Goal: Information Seeking & Learning: Learn about a topic

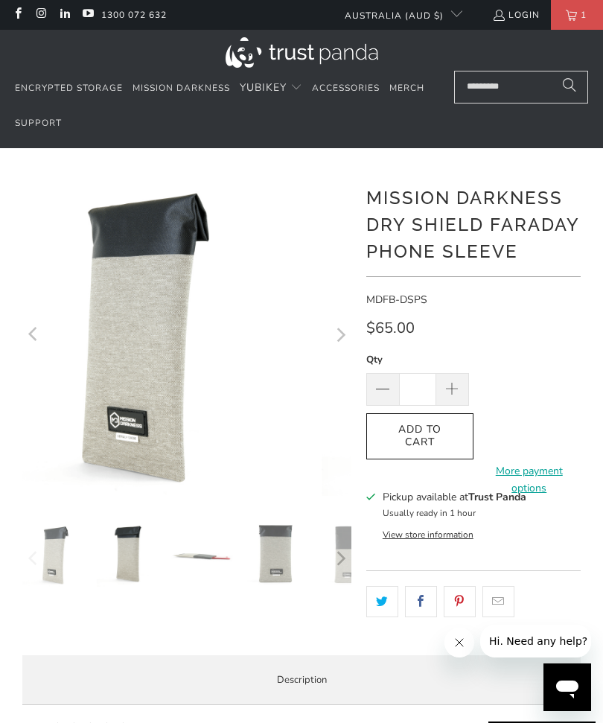
click at [119, 576] on img at bounding box center [129, 555] width 66 height 66
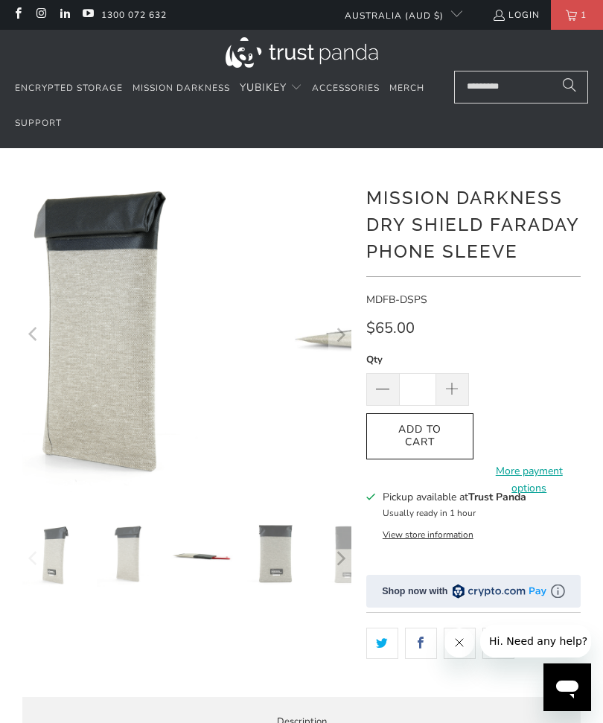
click at [220, 553] on img at bounding box center [202, 555] width 66 height 66
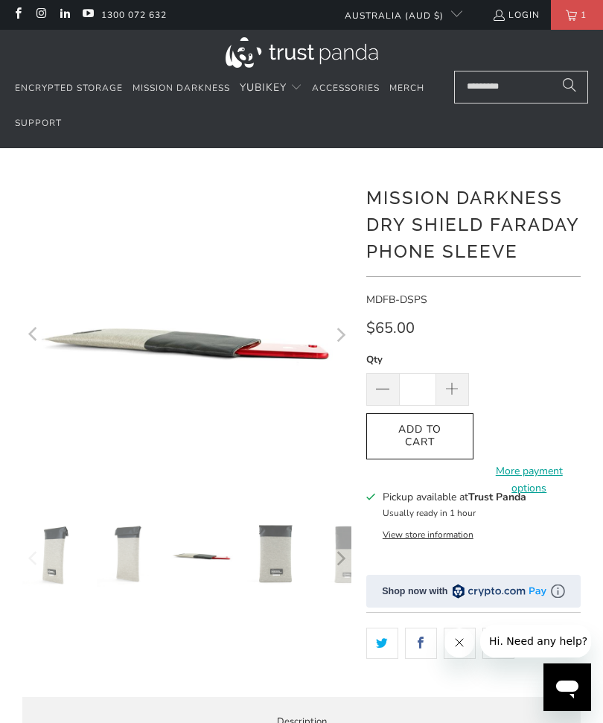
click at [295, 543] on div at bounding box center [186, 558] width 329 height 73
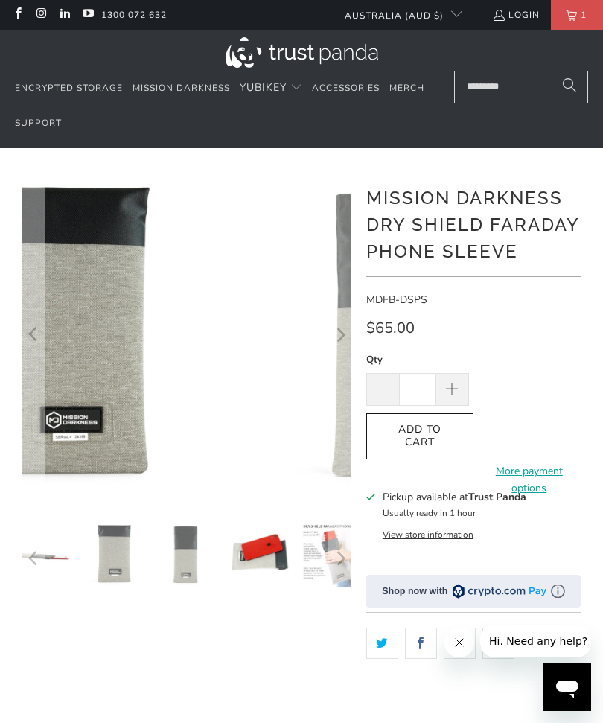
click at [273, 548] on img at bounding box center [260, 555] width 66 height 66
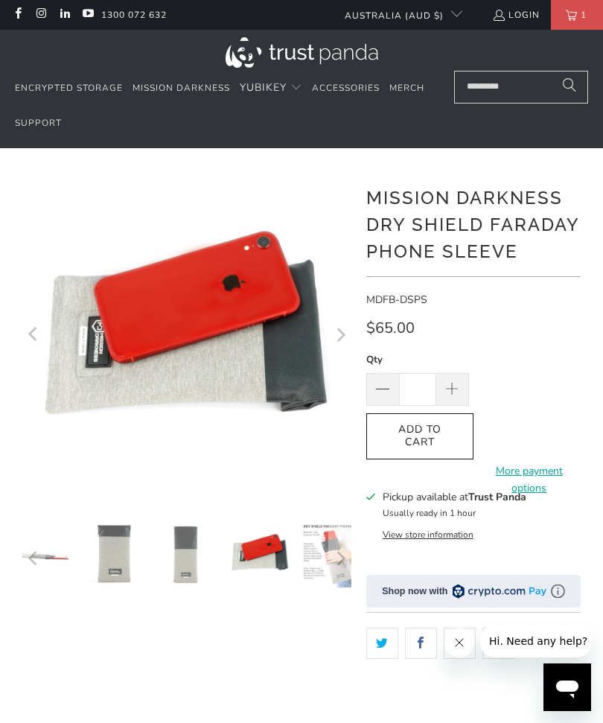
click at [447, 558] on img at bounding box center [480, 555] width 66 height 66
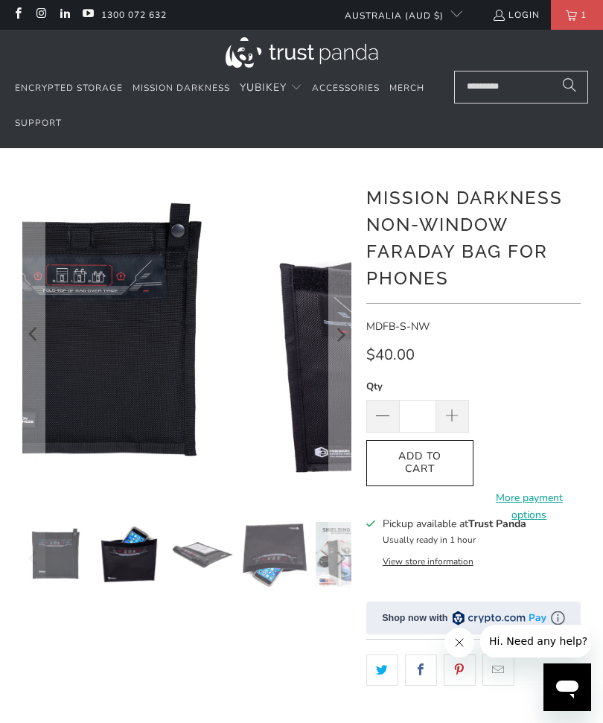
click at [130, 566] on img at bounding box center [129, 555] width 66 height 66
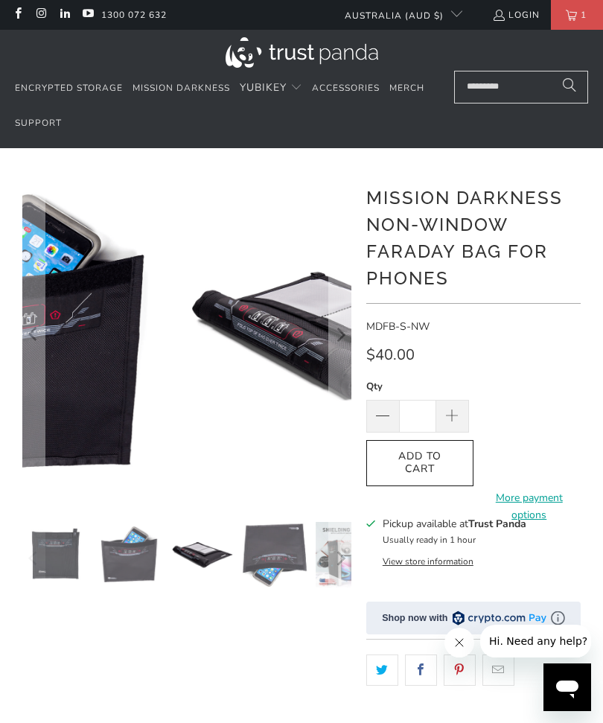
click at [196, 561] on img at bounding box center [202, 555] width 66 height 66
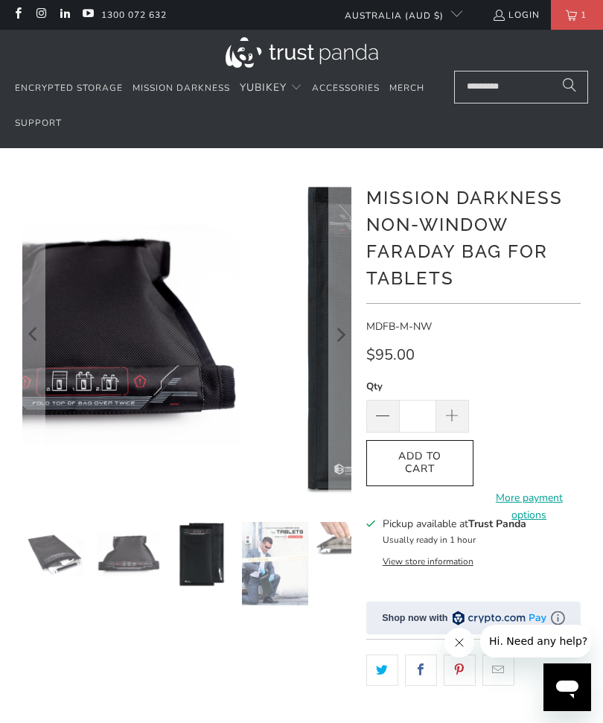
click at [181, 570] on img at bounding box center [202, 555] width 66 height 66
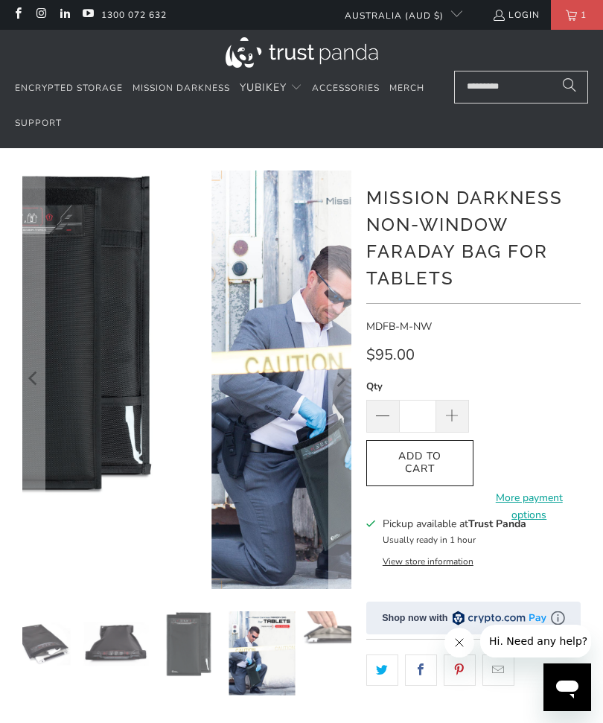
click at [255, 575] on img at bounding box center [376, 379] width 329 height 418
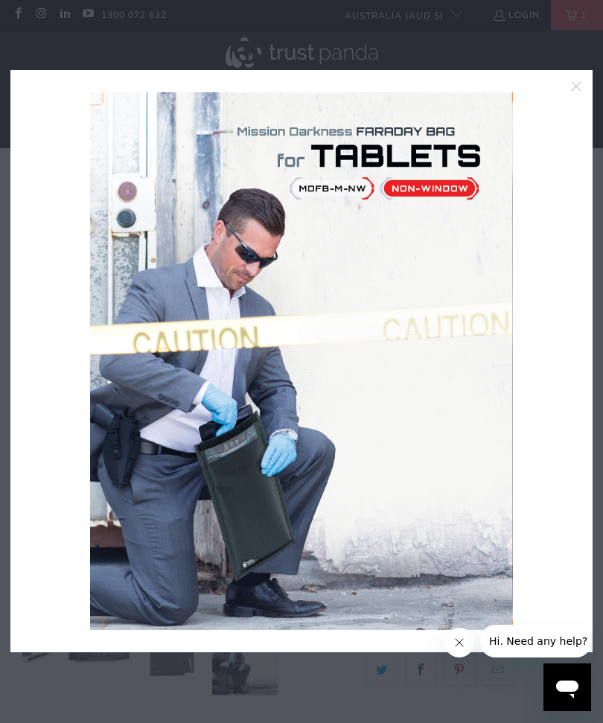
click at [582, 76] on icon "close" at bounding box center [576, 86] width 21 height 21
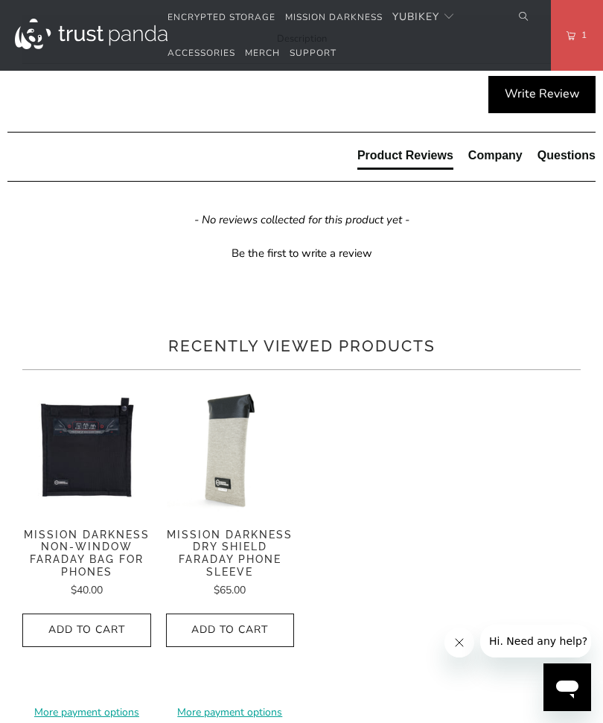
scroll to position [845, 0]
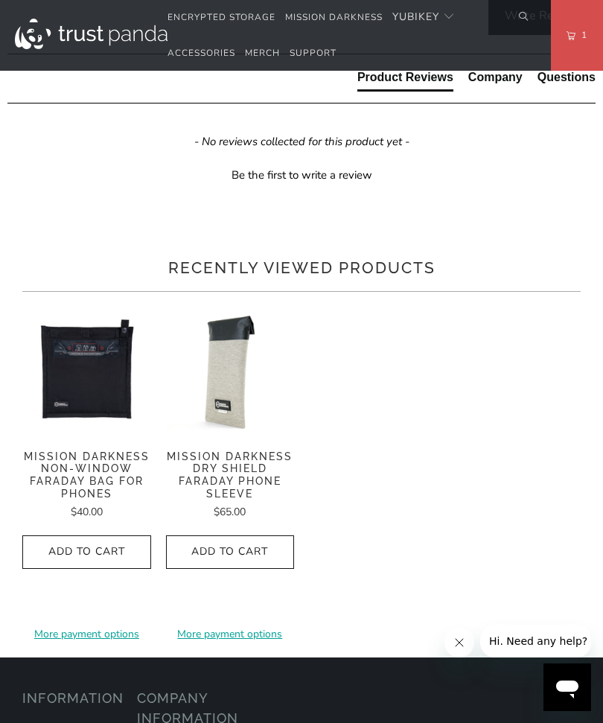
click at [0, 0] on div "Product Features" at bounding box center [0, 0] width 0 height 0
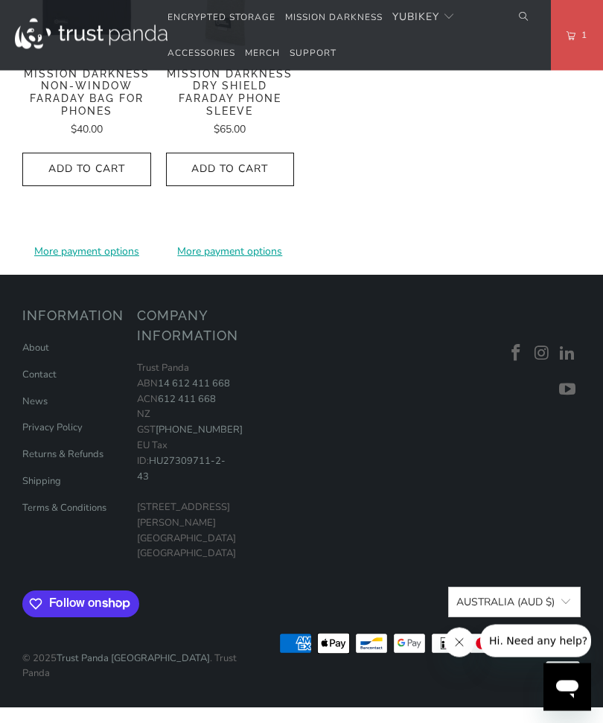
click at [0, 0] on span "Demo Videos" at bounding box center [0, 0] width 0 height 0
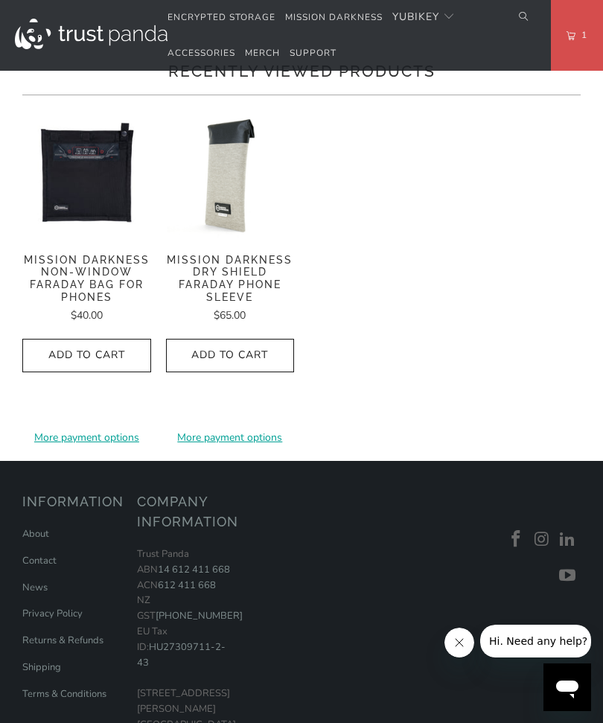
scroll to position [1044, 0]
